Goal: Transaction & Acquisition: Purchase product/service

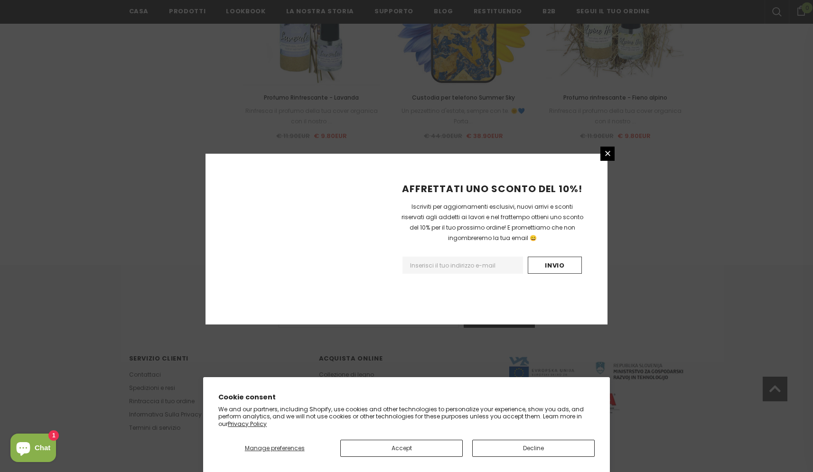
scroll to position [1008, 0]
